Goal: Task Accomplishment & Management: Manage account settings

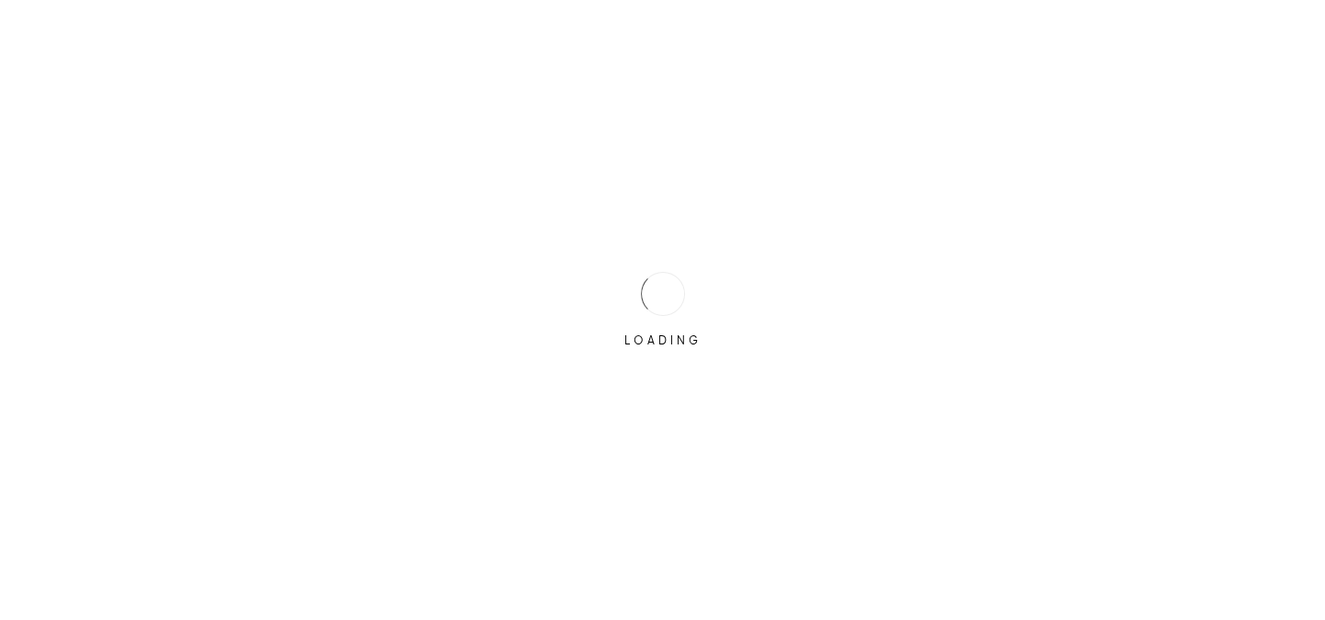
click at [717, 286] on div "LOADING" at bounding box center [662, 310] width 1325 height 620
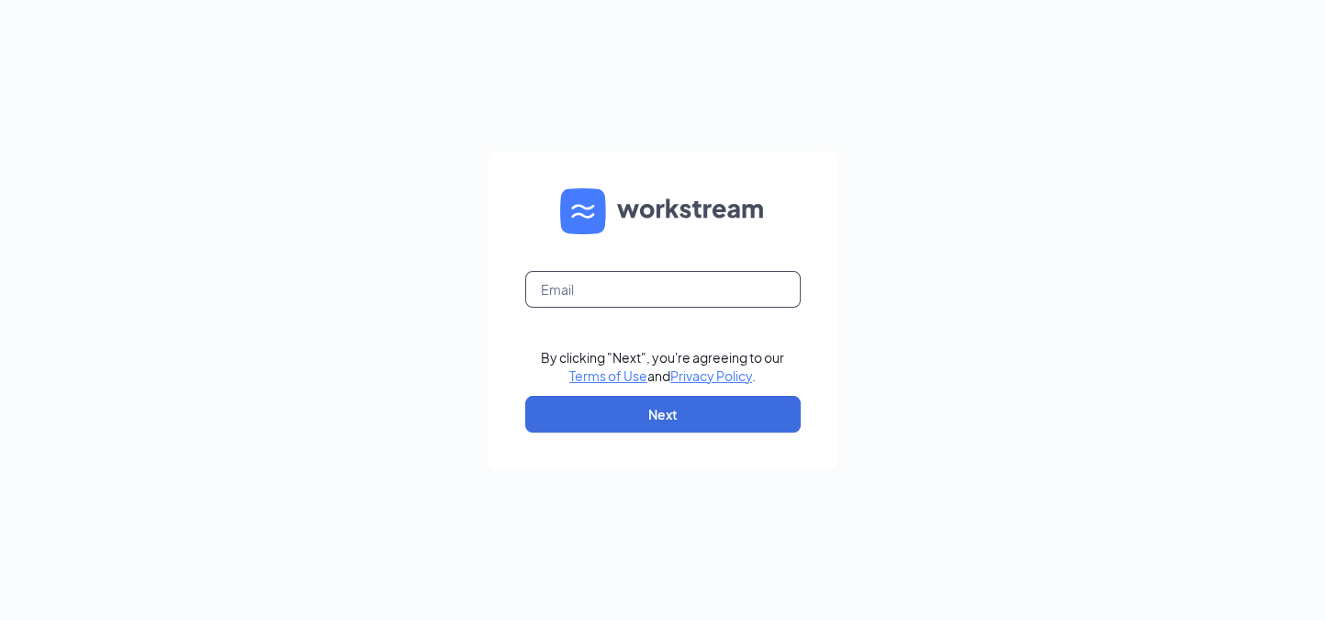
click at [636, 291] on input "text" at bounding box center [662, 289] width 275 height 37
type input "crhodes@crc-incorporated.com"
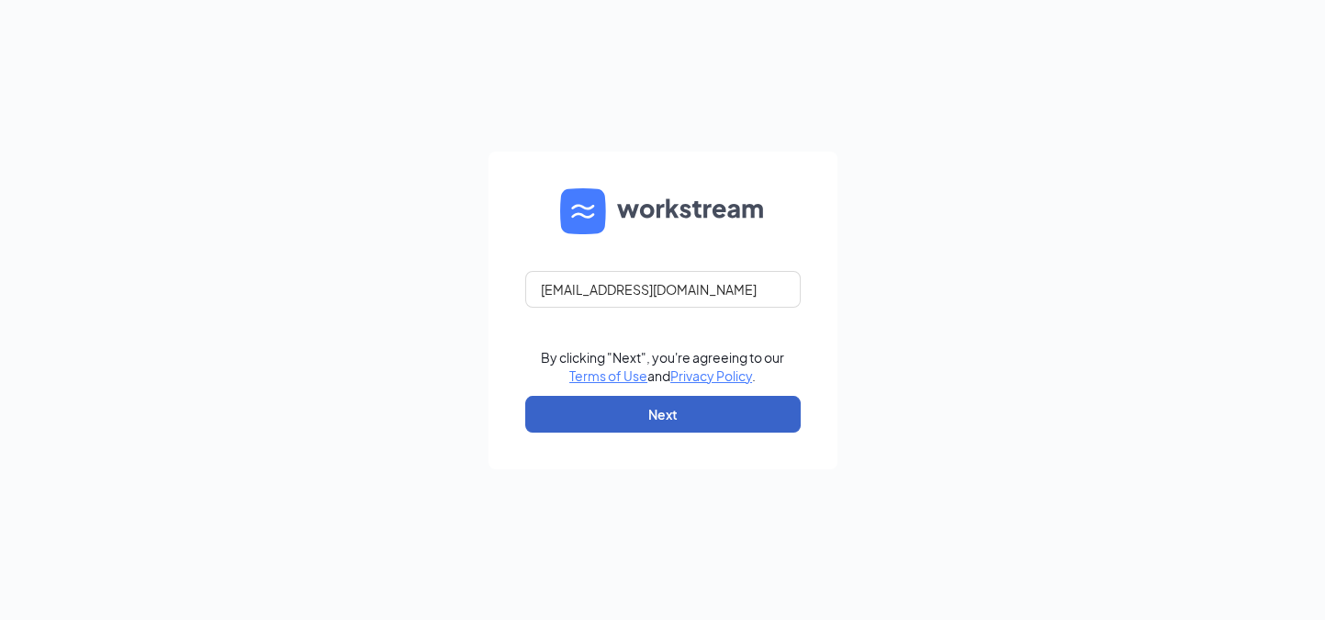
click at [636, 410] on button "Next" at bounding box center [662, 414] width 275 height 37
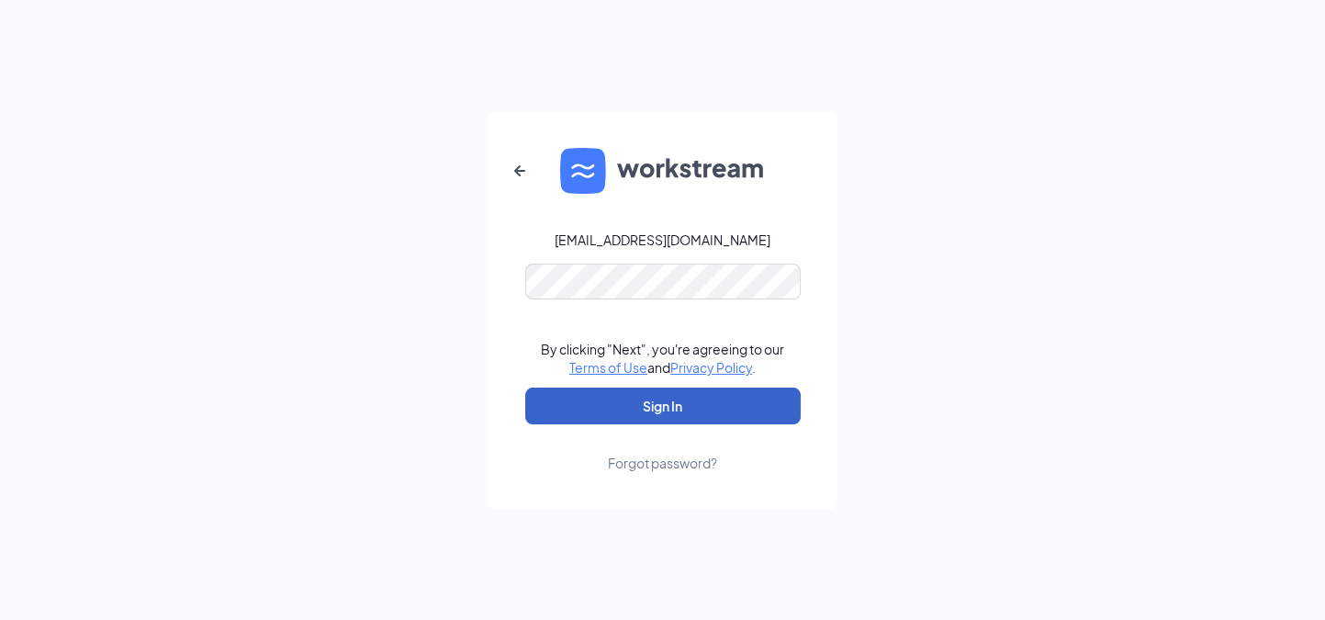
click at [676, 397] on button "Sign In" at bounding box center [662, 405] width 275 height 37
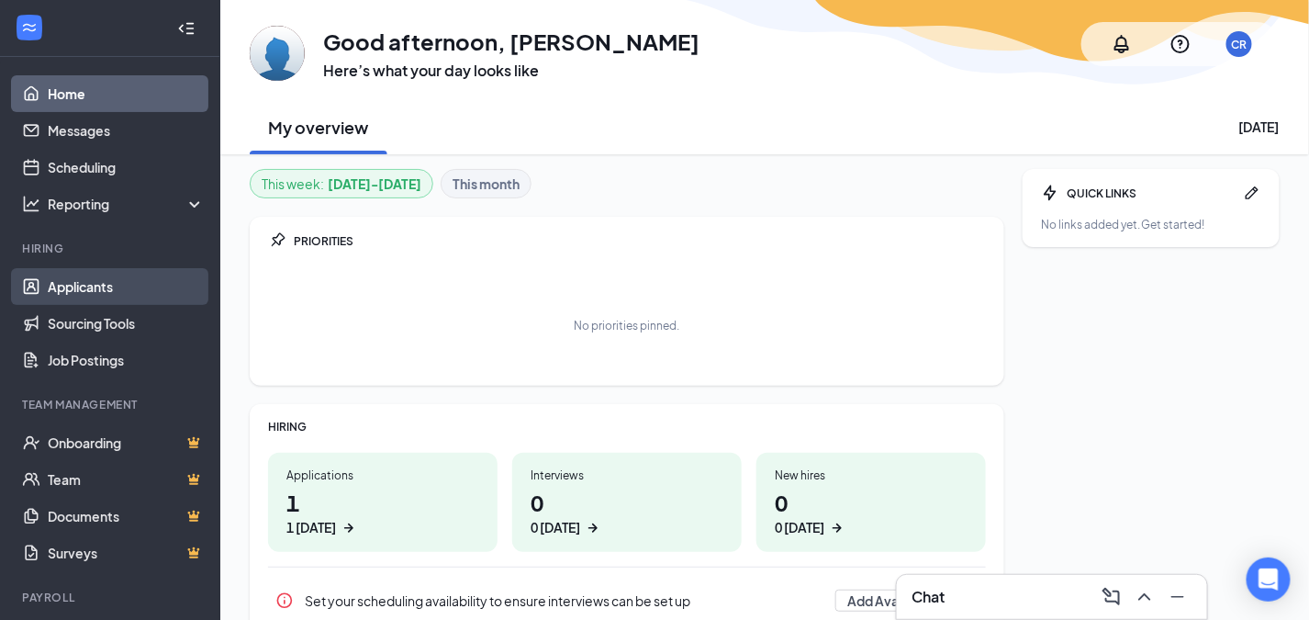
click at [95, 280] on link "Applicants" at bounding box center [126, 286] width 157 height 37
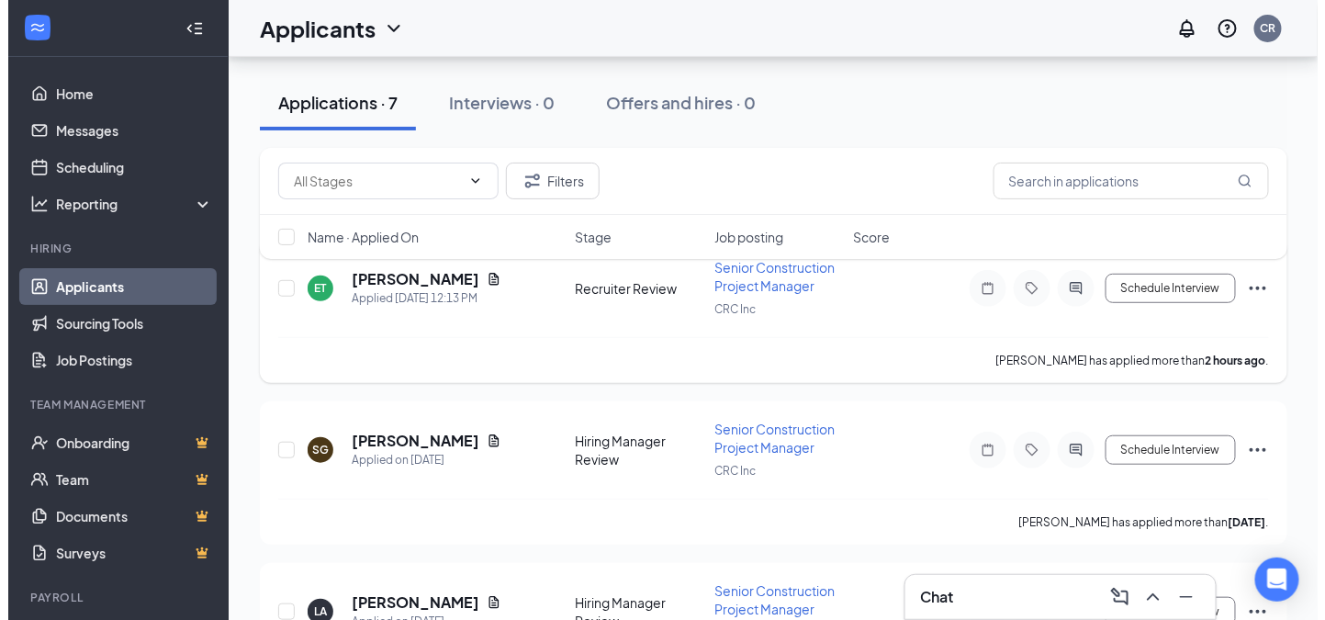
scroll to position [102, 0]
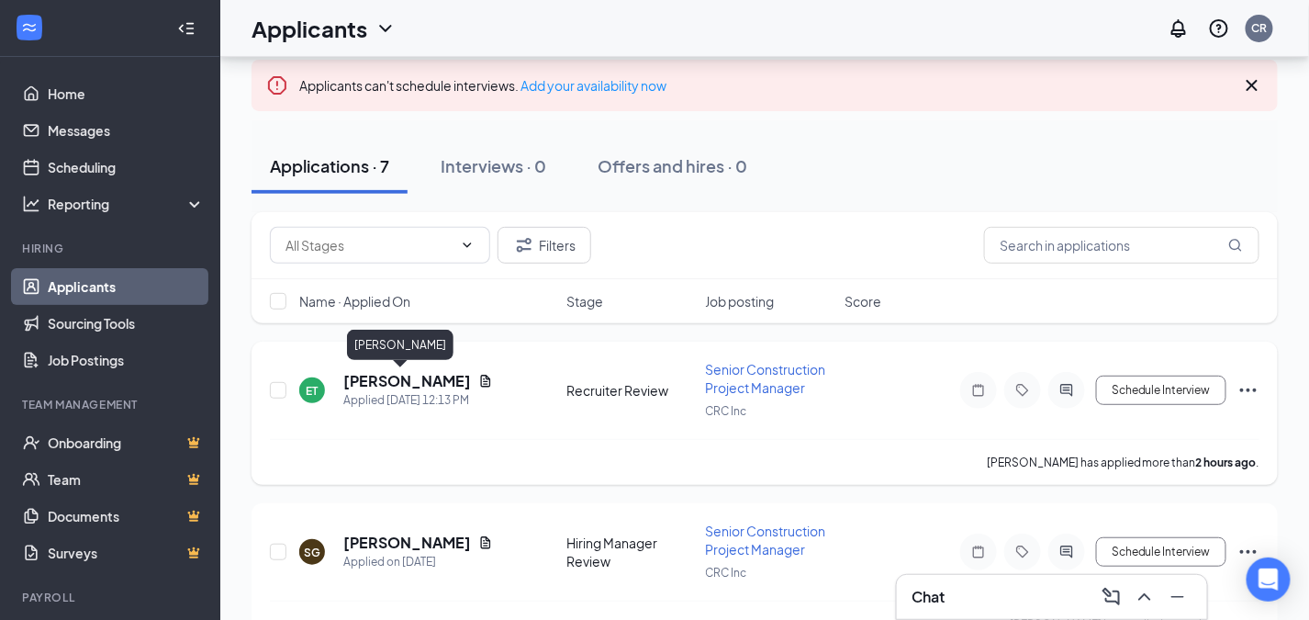
click at [400, 380] on h5 "[PERSON_NAME]" at bounding box center [407, 381] width 128 height 20
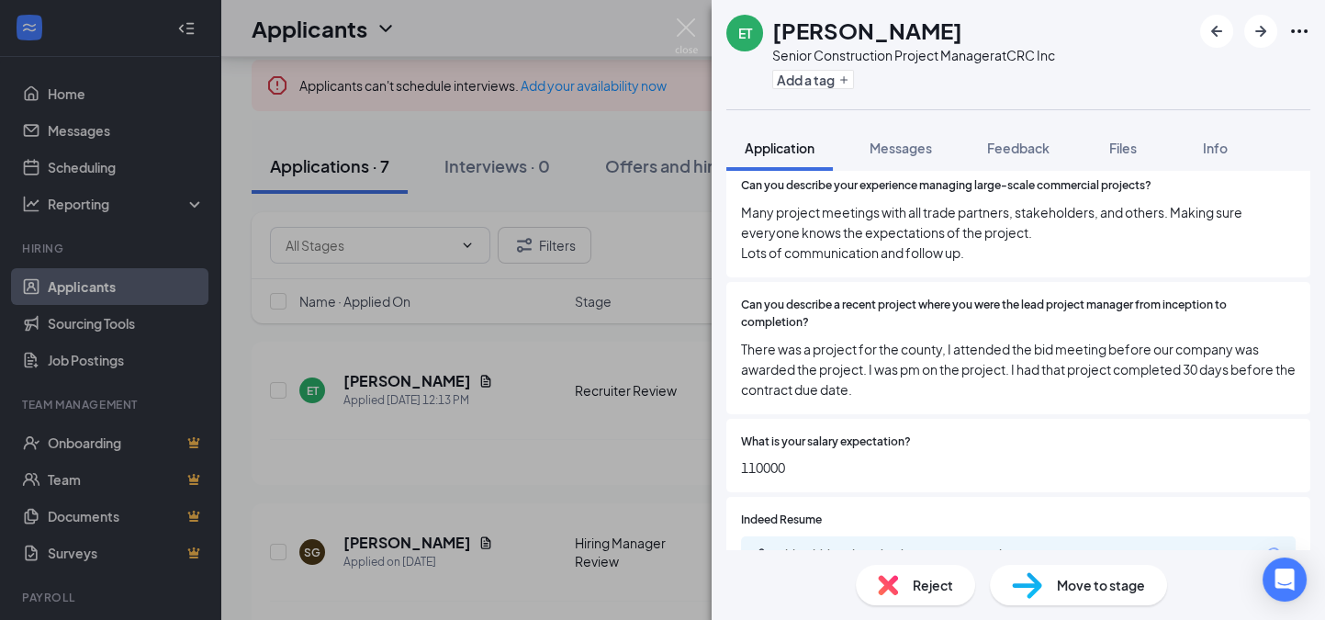
scroll to position [695, 0]
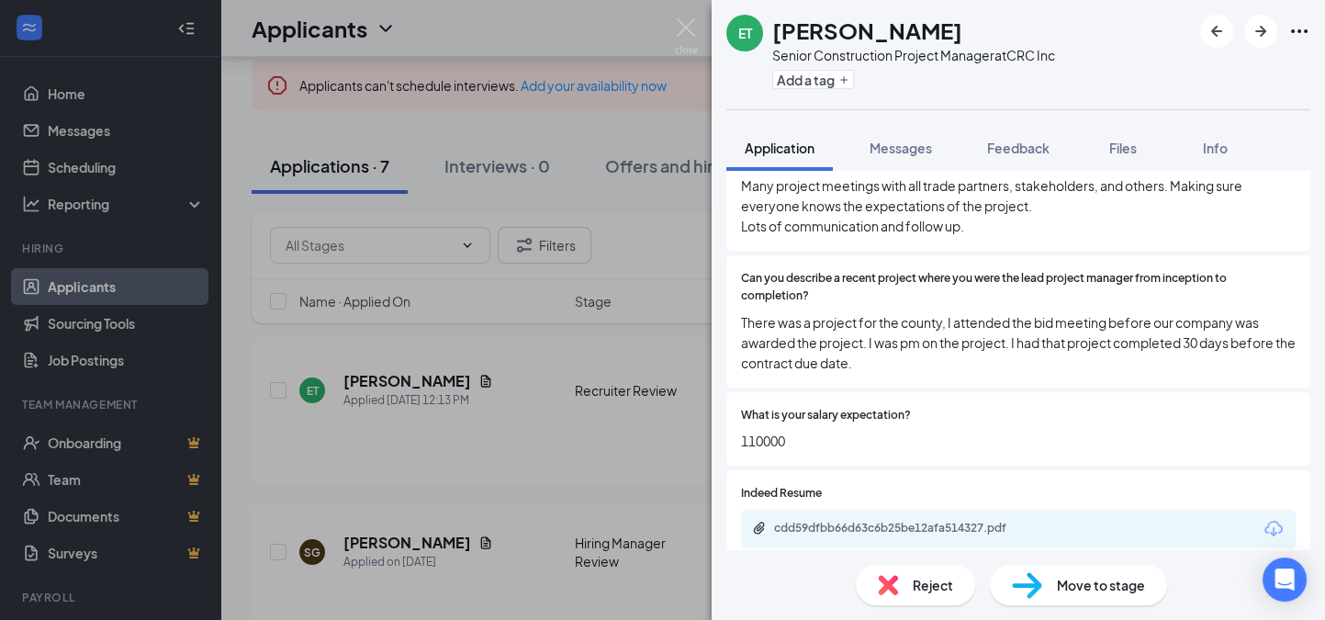
click at [852, 509] on div "cdd59dfbb66d63c6b25be12afa514327.pdf" at bounding box center [1018, 528] width 554 height 39
click at [856, 520] on div "cdd59dfbb66d63c6b25be12afa514327.pdf" at bounding box center [902, 527] width 257 height 15
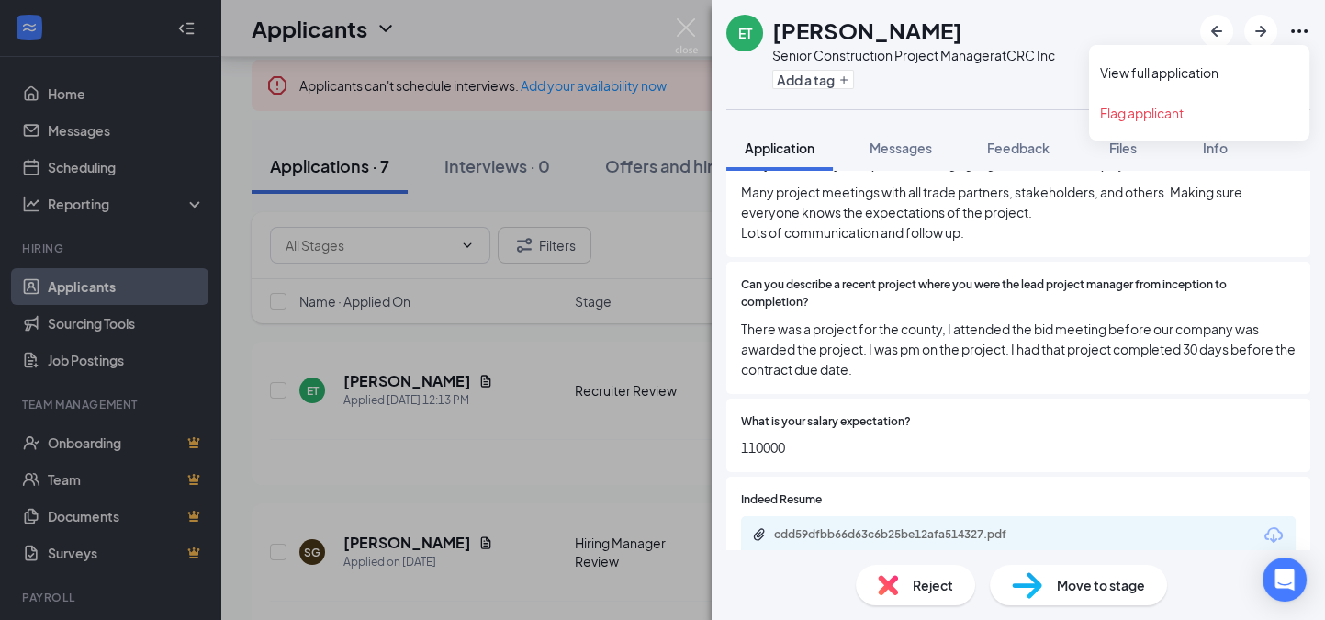
drag, startPoint x: 1303, startPoint y: 20, endPoint x: 1292, endPoint y: 35, distance: 18.4
click at [1302, 21] on icon "Ellipses" at bounding box center [1299, 31] width 22 height 22
click at [1147, 82] on link "View full application" at bounding box center [1199, 72] width 198 height 18
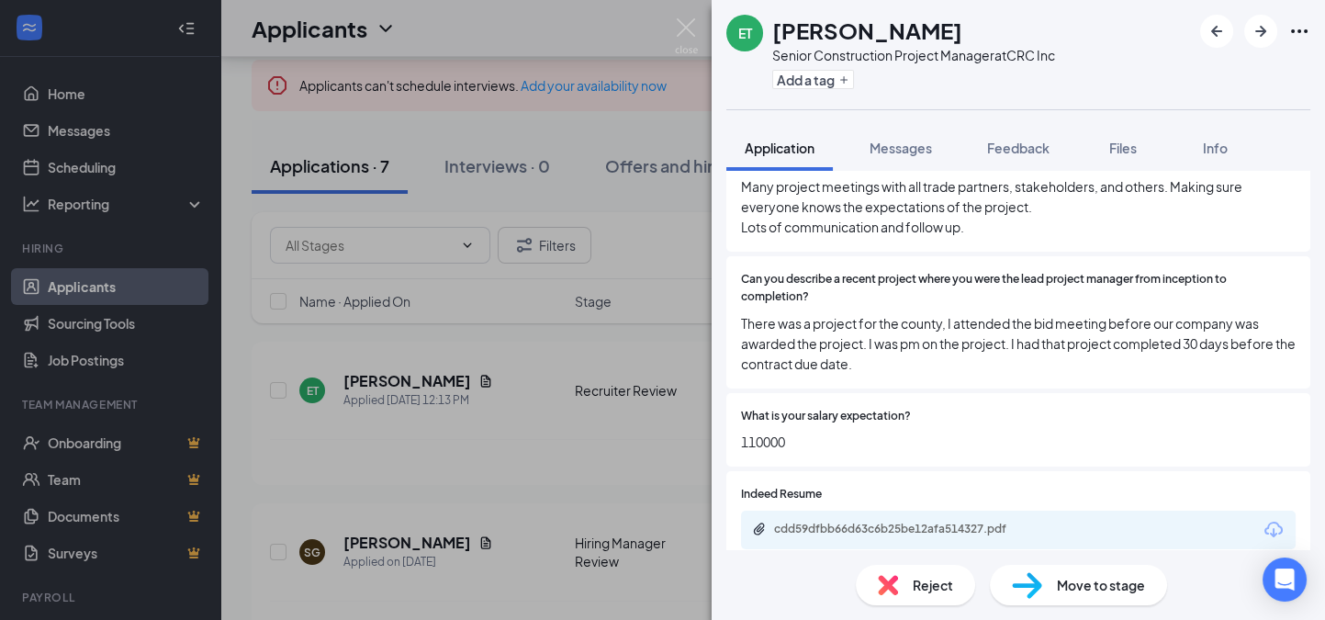
scroll to position [695, 0]
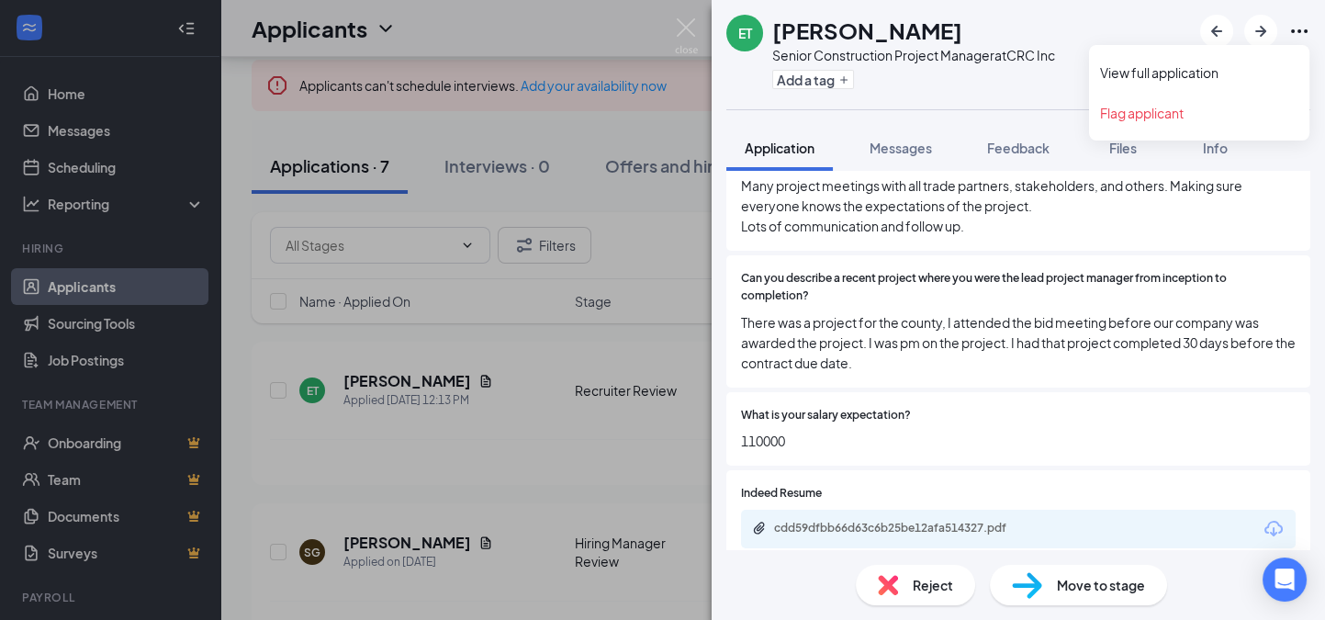
click at [1294, 33] on icon "Ellipses" at bounding box center [1299, 31] width 22 height 22
click at [1205, 72] on link "View full application" at bounding box center [1199, 72] width 198 height 18
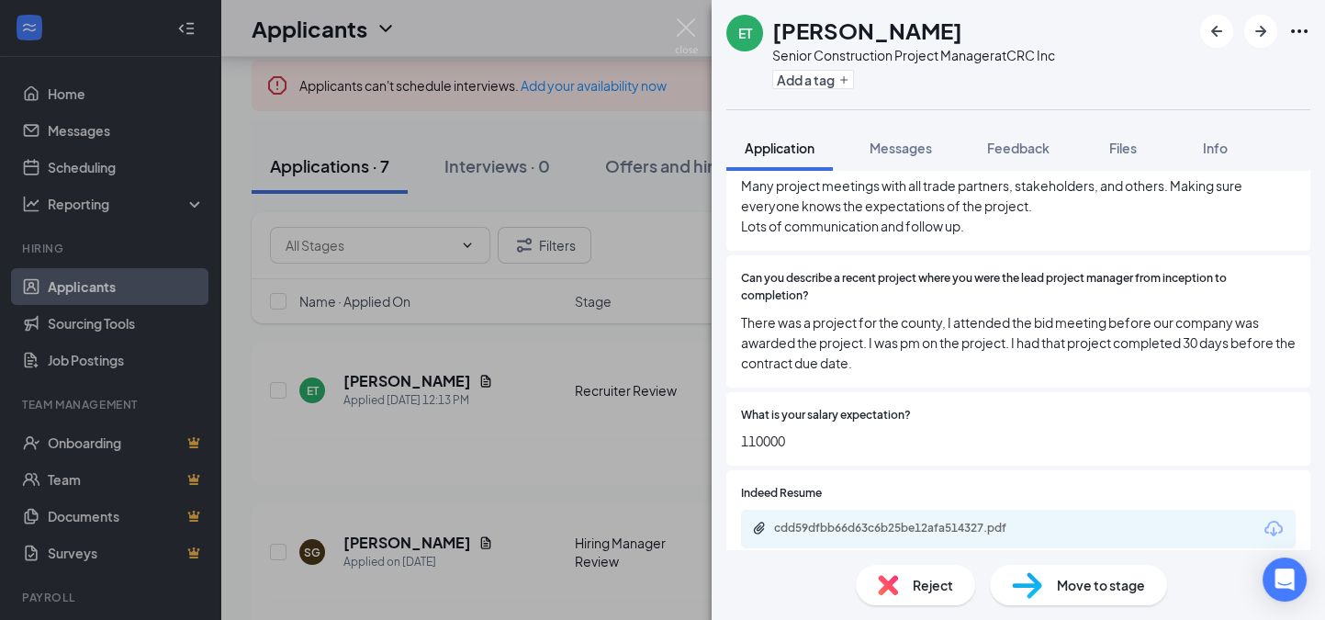
scroll to position [688, 0]
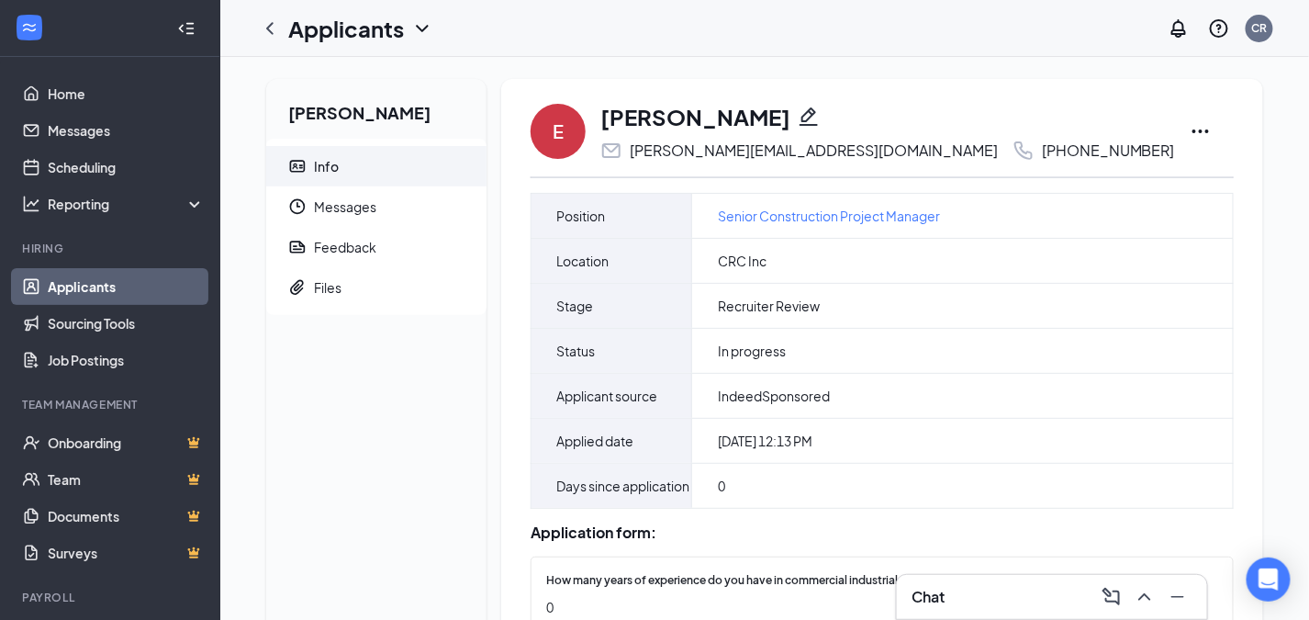
click at [1190, 135] on icon "Ellipses" at bounding box center [1201, 131] width 22 height 22
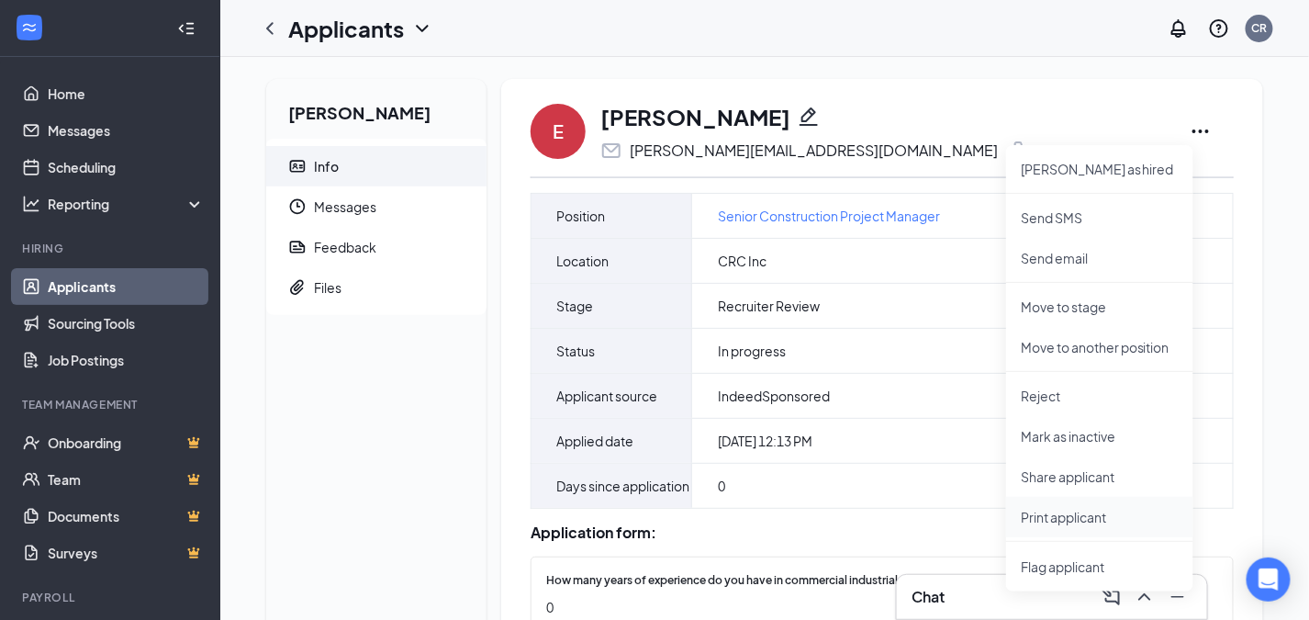
click at [1063, 514] on p "Print applicant" at bounding box center [1100, 517] width 158 height 18
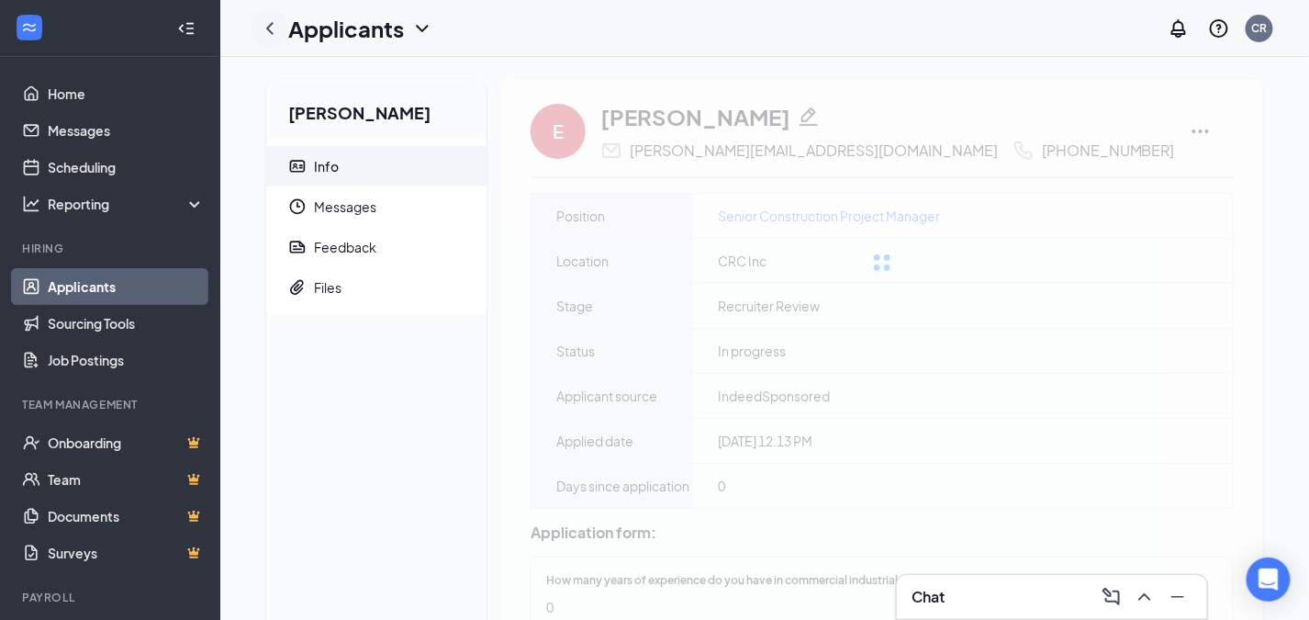
click at [269, 23] on icon "ChevronLeft" at bounding box center [270, 28] width 22 height 22
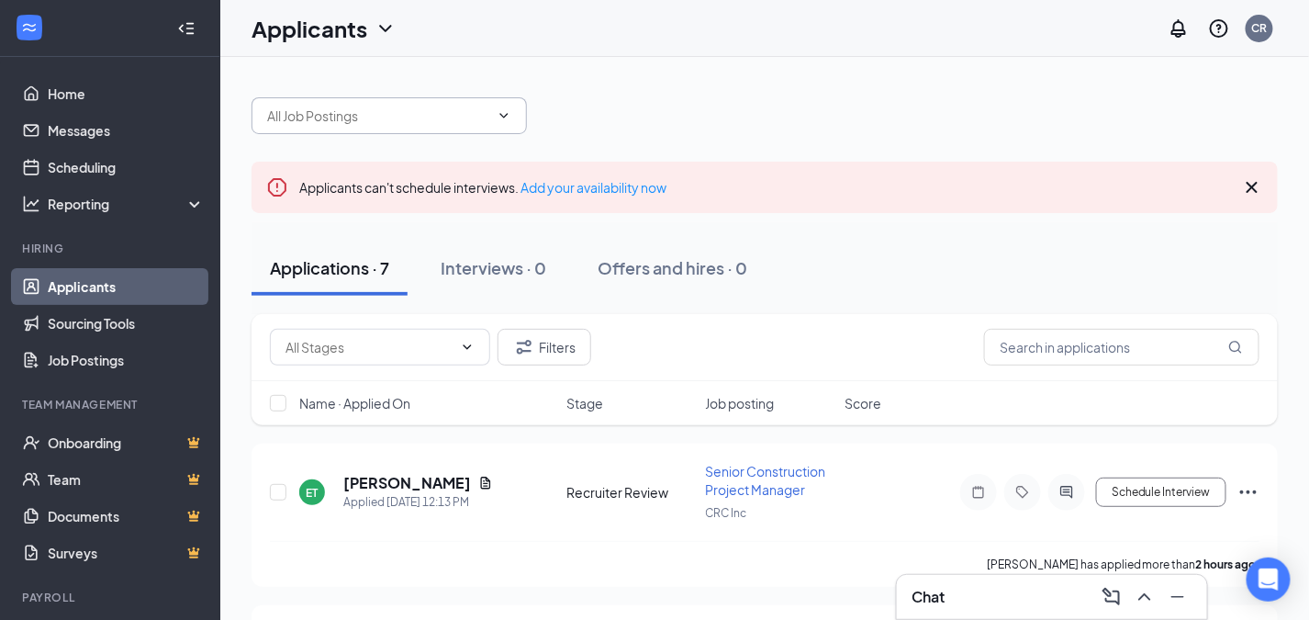
click at [473, 118] on input "text" at bounding box center [378, 116] width 222 height 20
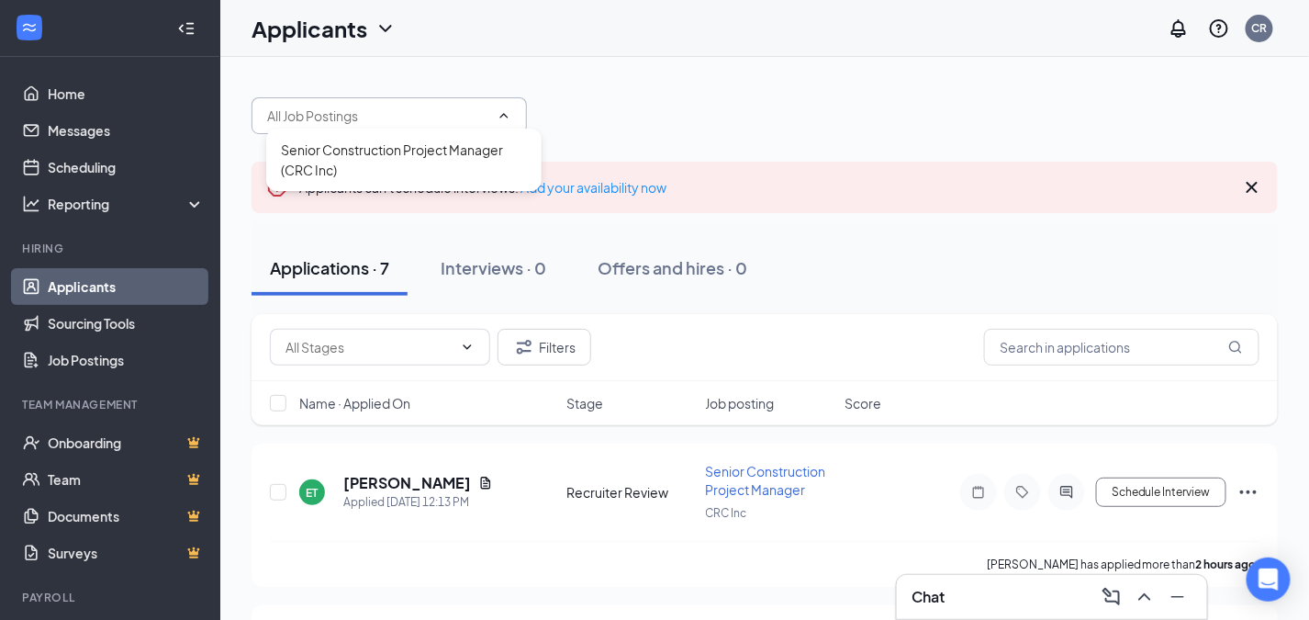
click at [473, 119] on input "text" at bounding box center [378, 116] width 222 height 20
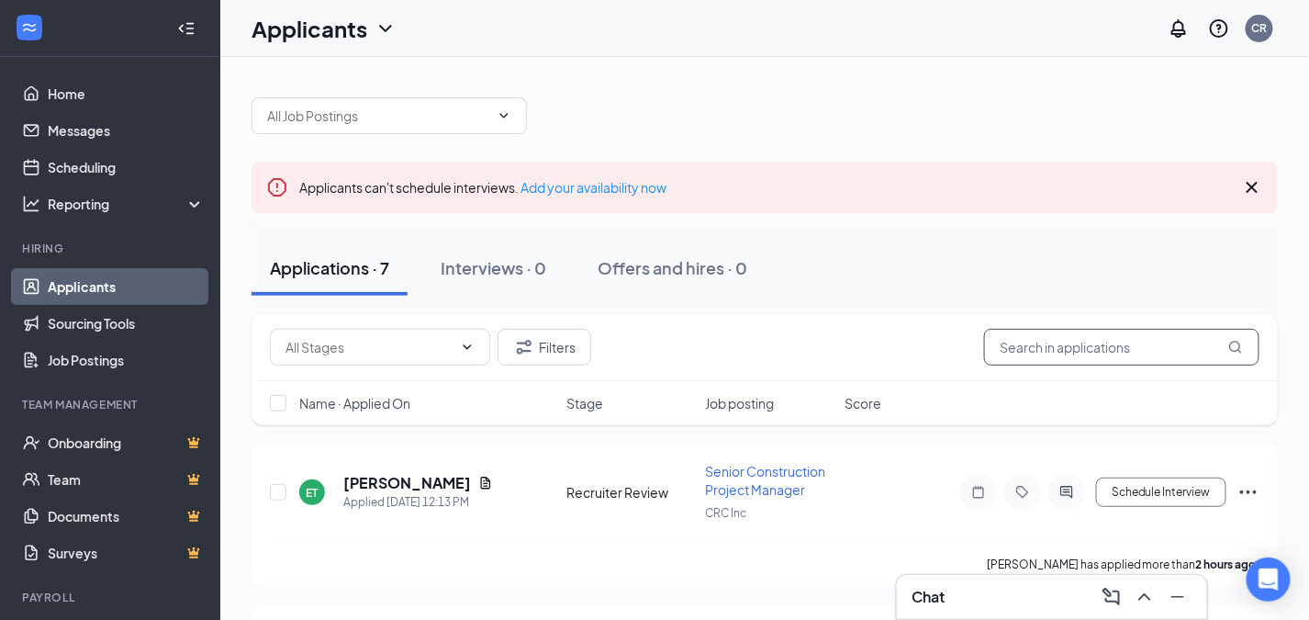
click at [1122, 344] on input "text" at bounding box center [1121, 347] width 275 height 37
click at [571, 401] on span "Stage" at bounding box center [584, 403] width 37 height 18
click at [562, 353] on button "Filters" at bounding box center [545, 347] width 94 height 37
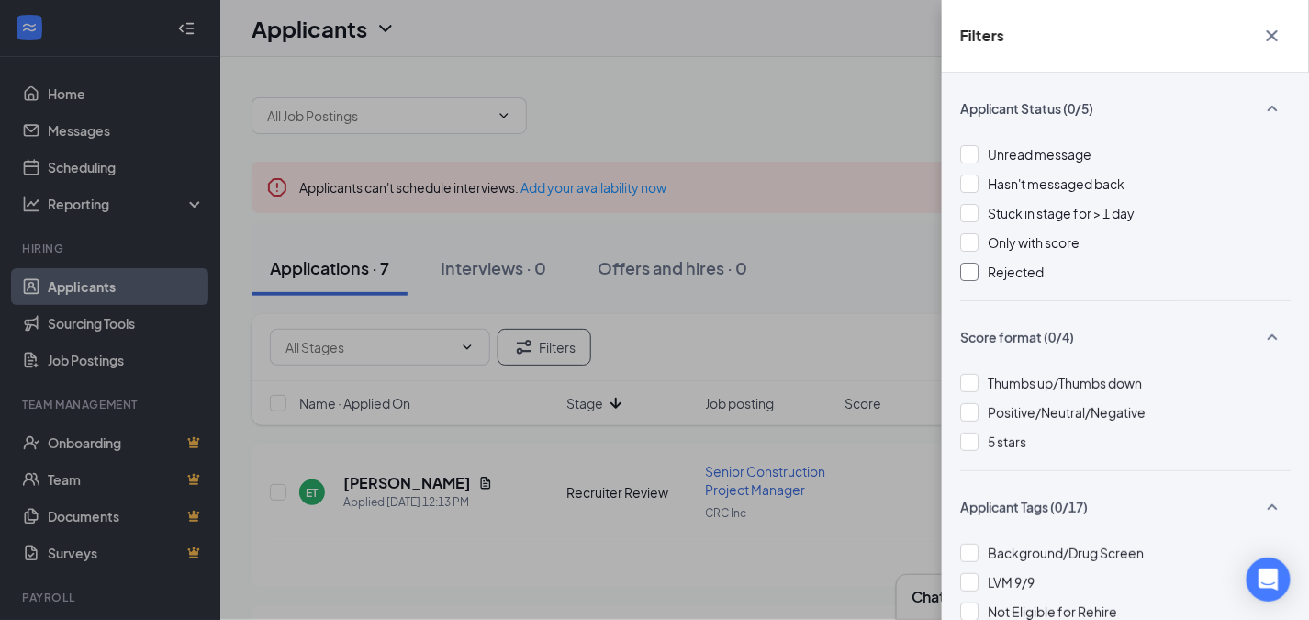
click at [969, 272] on div at bounding box center [969, 272] width 18 height 18
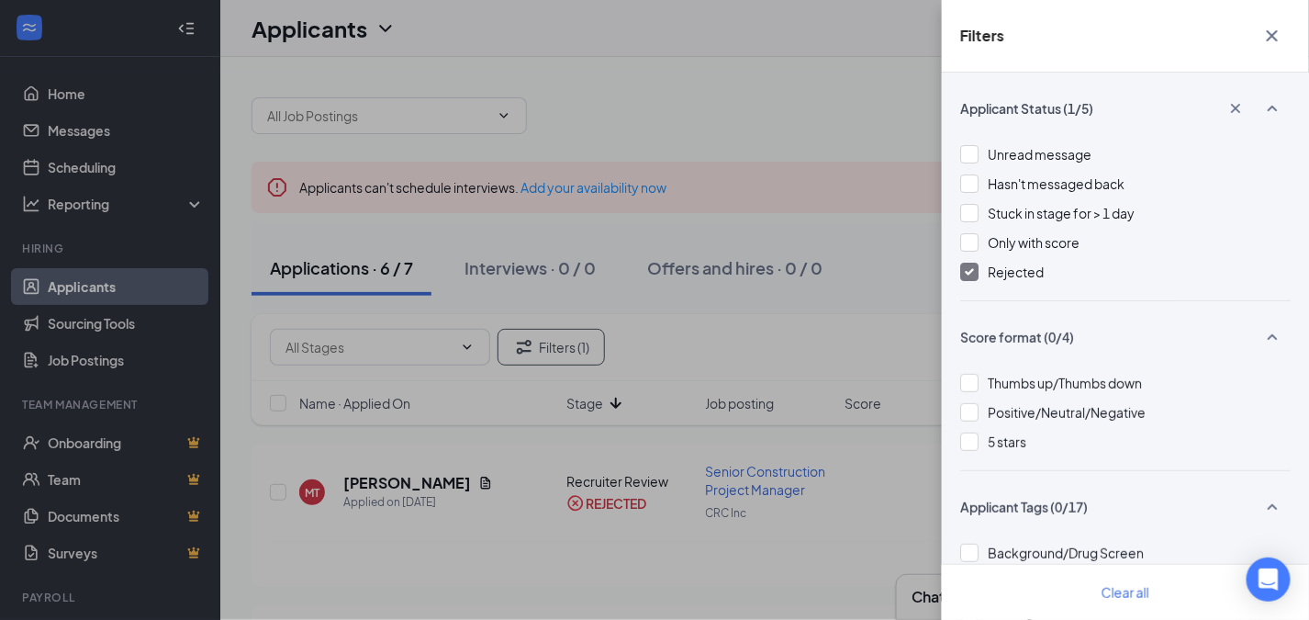
click at [491, 574] on div "Filters Applicant Status (1/5) Unread message Hasn't messaged back Stuck in sta…" at bounding box center [654, 310] width 1309 height 620
click at [1269, 39] on icon "Cross" at bounding box center [1272, 36] width 22 height 22
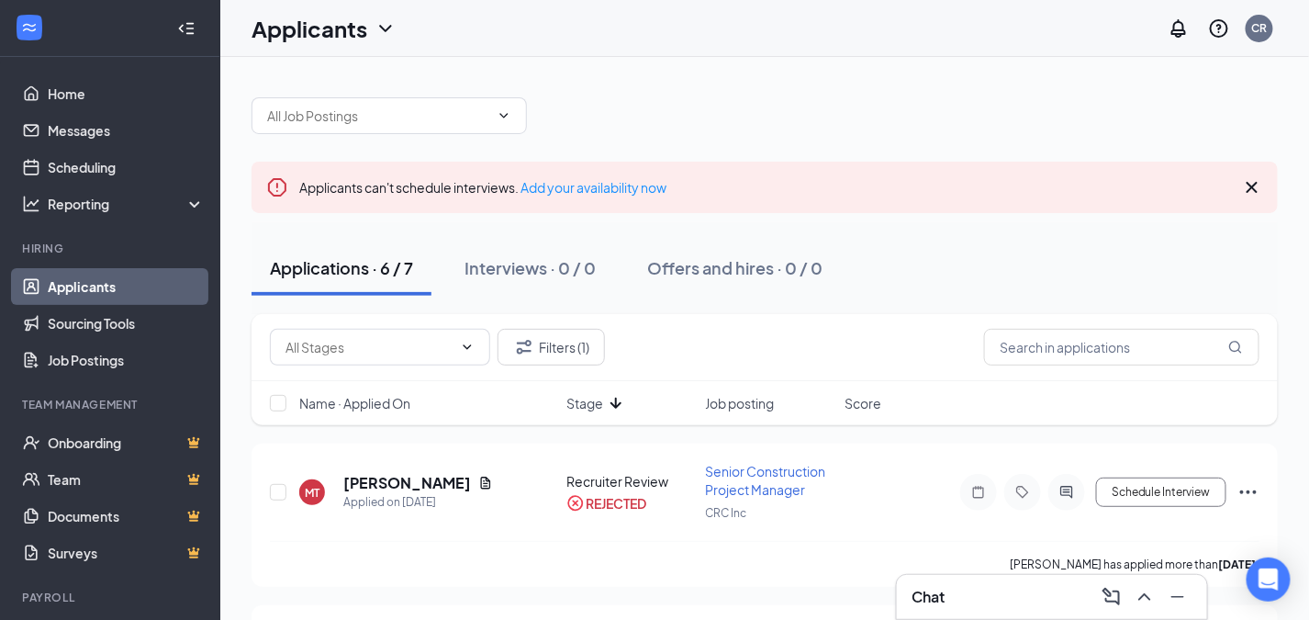
click at [1250, 186] on icon "Cross" at bounding box center [1252, 187] width 22 height 22
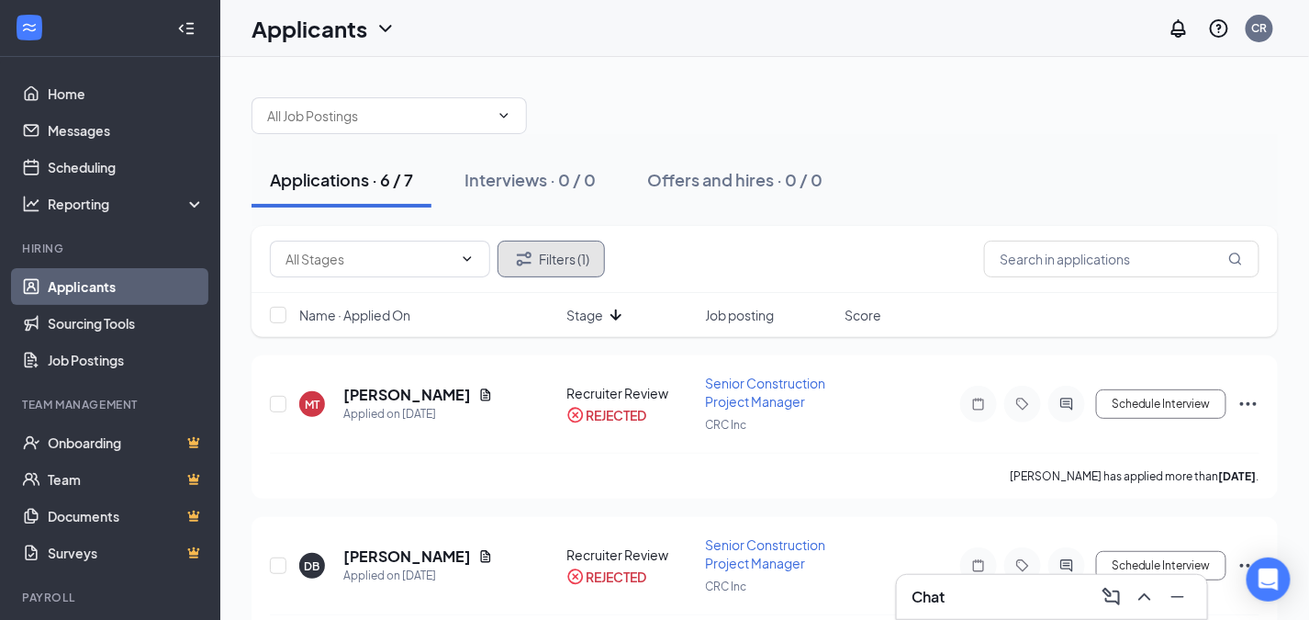
click at [543, 260] on button "Filters (1)" at bounding box center [551, 259] width 107 height 37
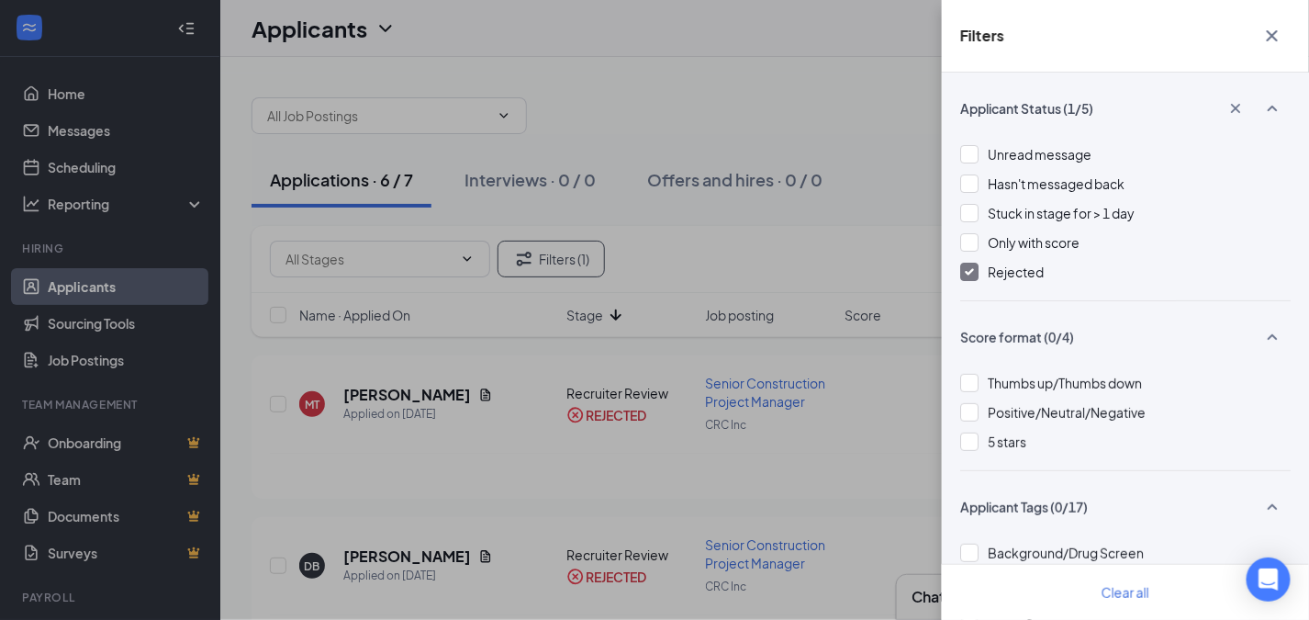
click at [972, 268] on img at bounding box center [969, 271] width 9 height 7
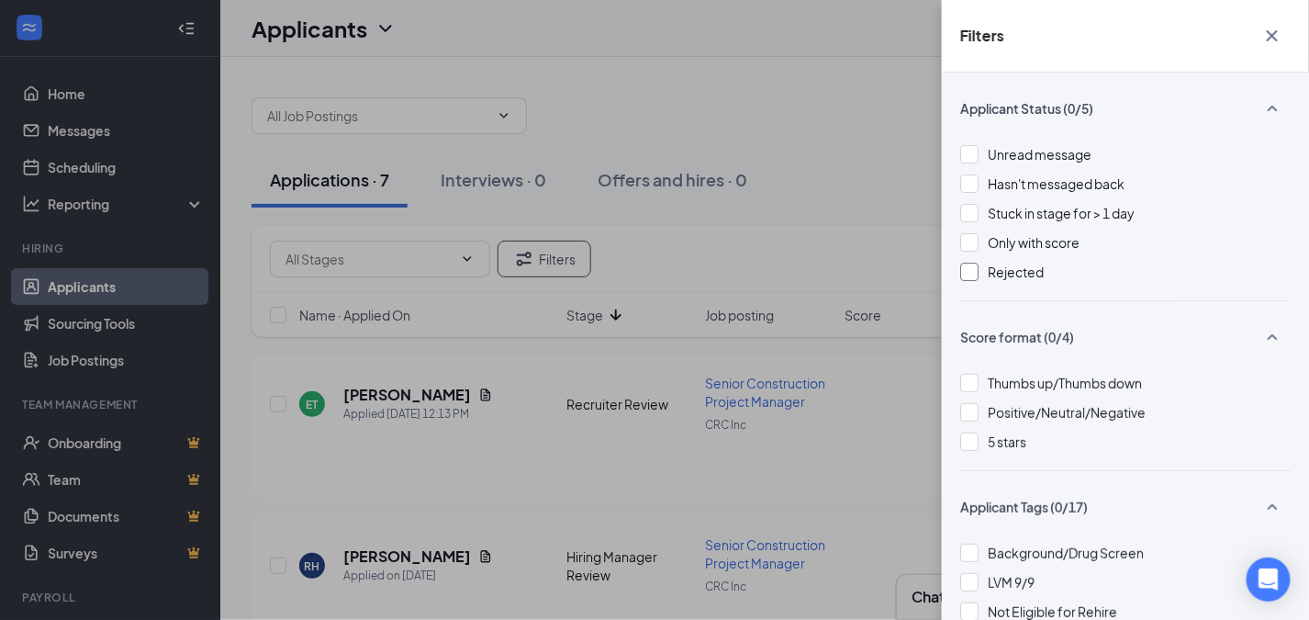
click at [725, 256] on div "Filters Applicant Status (0/5) Unread message Hasn't messaged back Stuck in sta…" at bounding box center [654, 310] width 1309 height 620
click at [1276, 15] on div "Filters" at bounding box center [1125, 36] width 367 height 73
drag, startPoint x: 1262, startPoint y: 35, endPoint x: 1272, endPoint y: 32, distance: 10.5
click at [1272, 33] on icon "Cross" at bounding box center [1272, 36] width 22 height 22
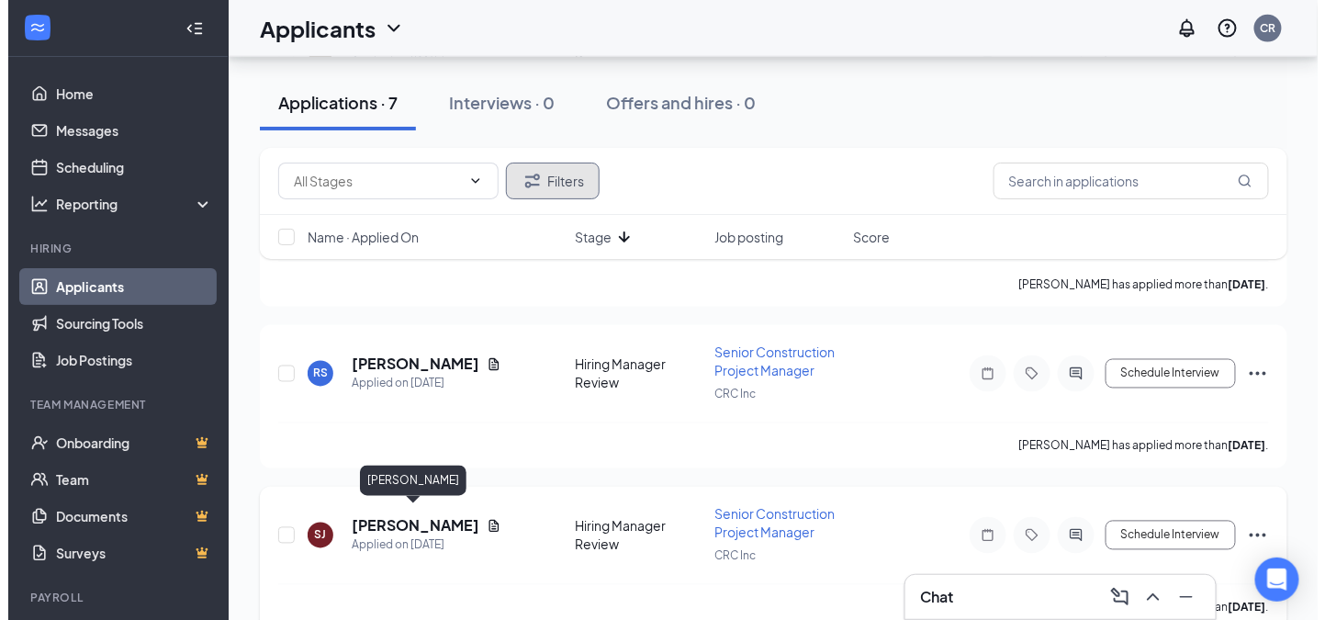
scroll to position [859, 0]
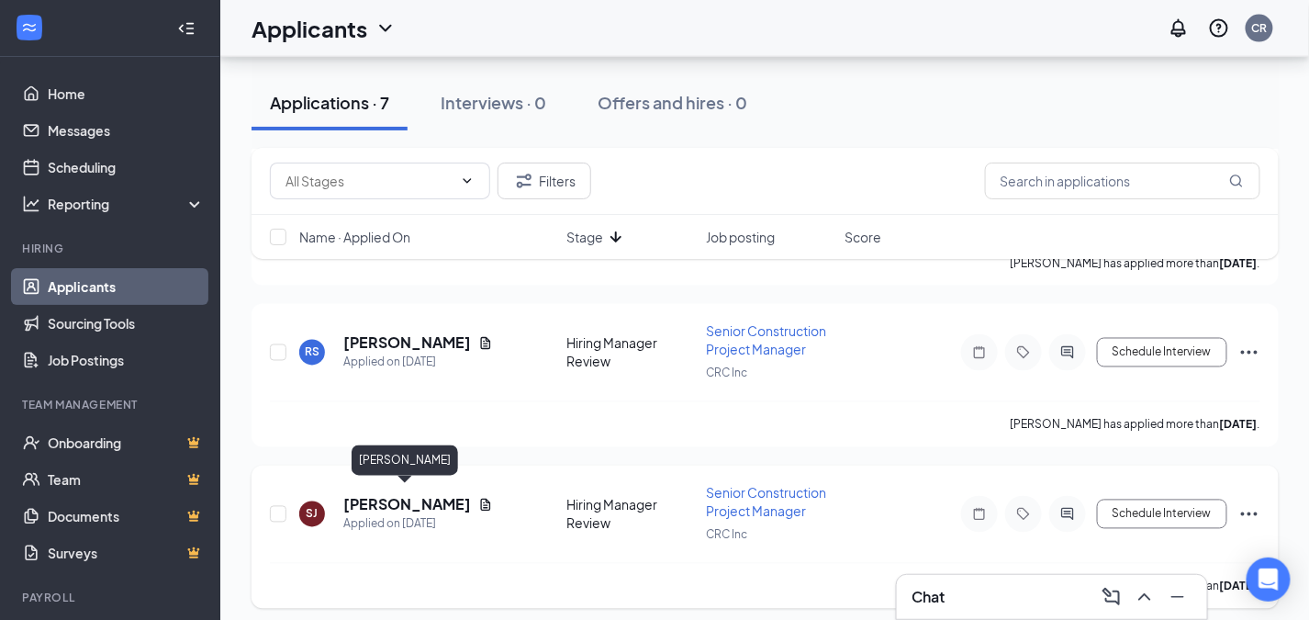
click at [426, 497] on h5 "STEPHEN JACOBS" at bounding box center [407, 505] width 128 height 20
